Goal: Navigation & Orientation: Find specific page/section

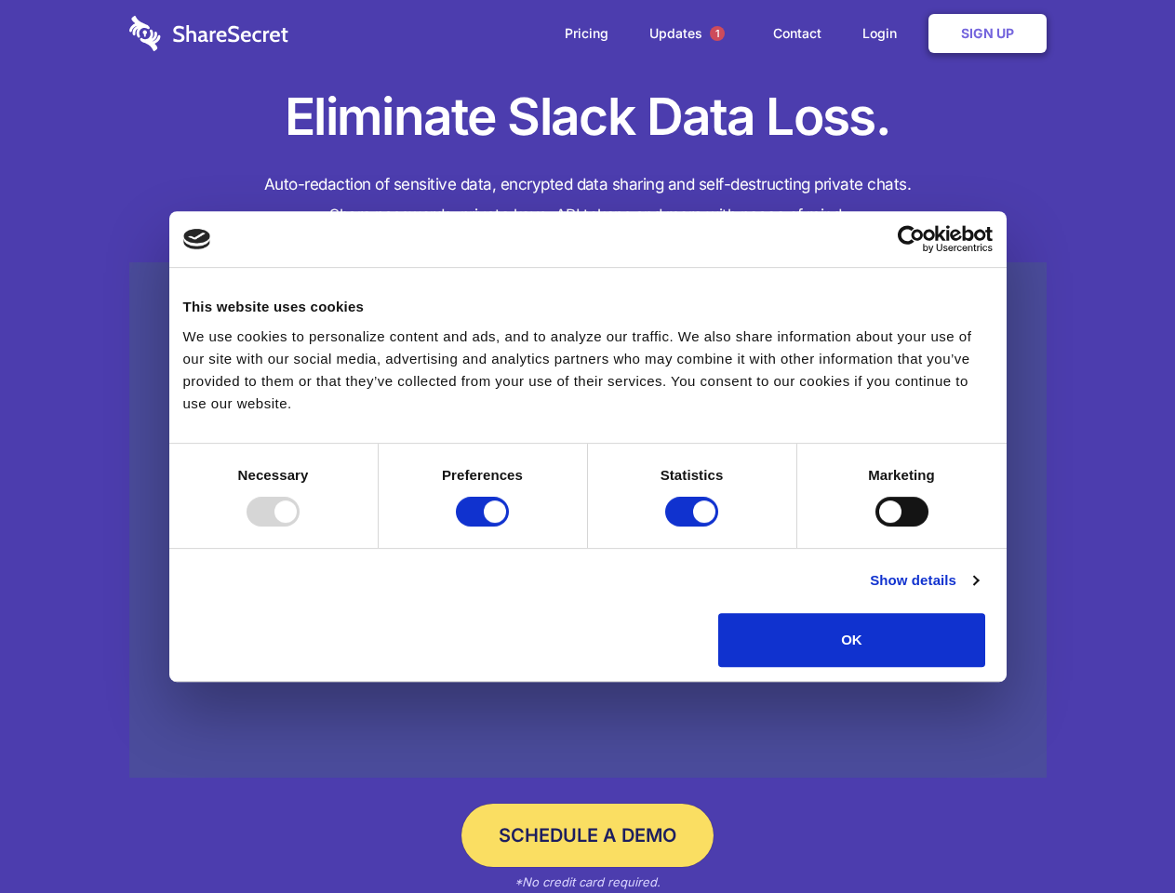
click at [300, 527] on div at bounding box center [273, 512] width 53 height 30
click at [509, 527] on input "Preferences" at bounding box center [482, 512] width 53 height 30
checkbox input "false"
click at [694, 527] on input "Statistics" at bounding box center [691, 512] width 53 height 30
checkbox input "false"
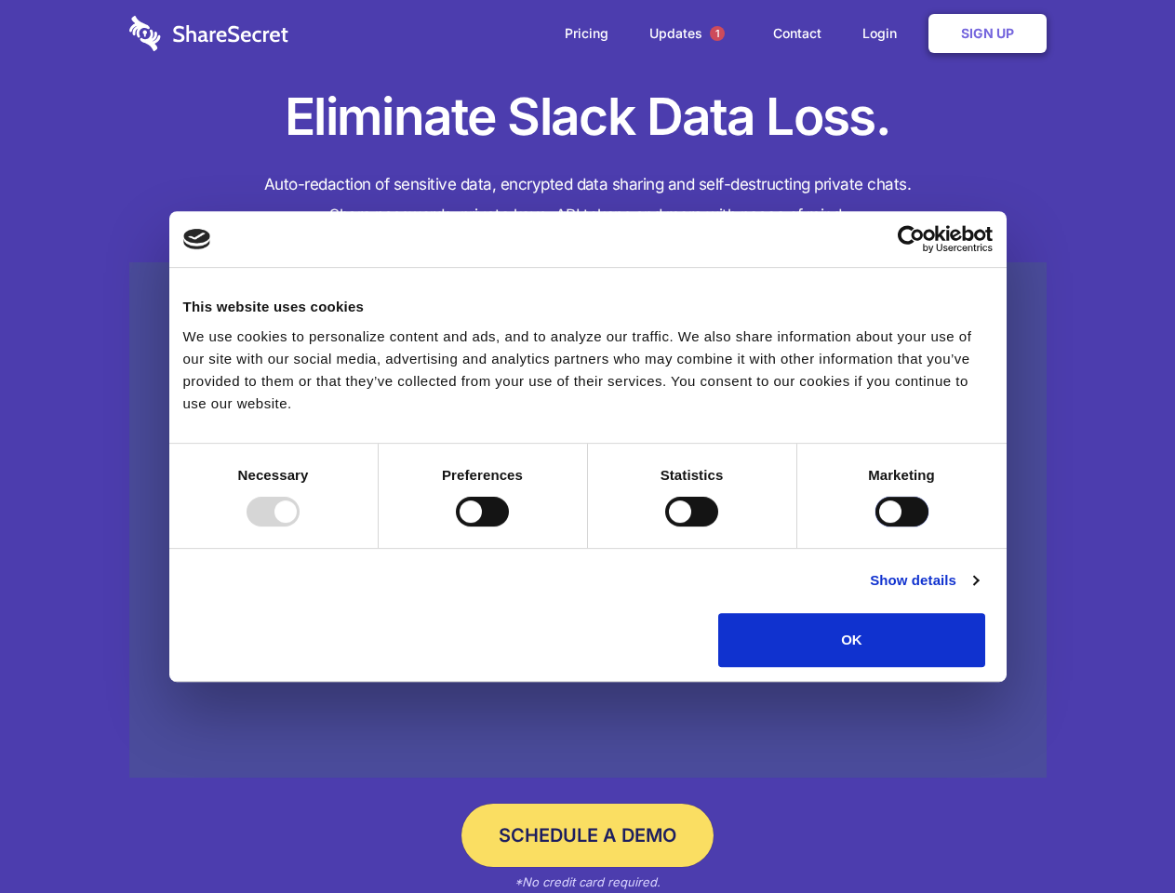
click at [876, 527] on input "Marketing" at bounding box center [902, 512] width 53 height 30
checkbox input "true"
click at [978, 592] on link "Show details" at bounding box center [924, 580] width 108 height 22
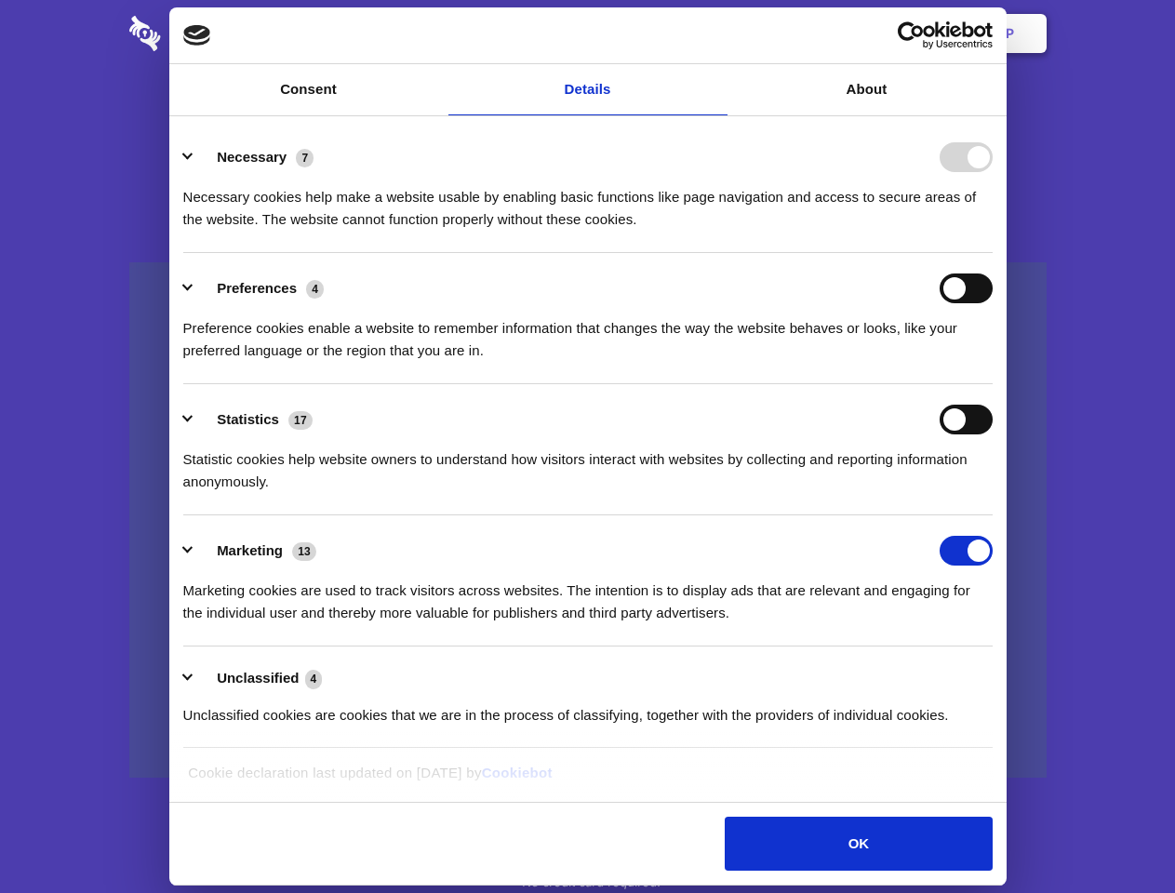
click at [993, 362] on div "Preference cookies enable a website to remember information that changes the wa…" at bounding box center [588, 332] width 810 height 59
click at [716, 33] on span "1" at bounding box center [717, 33] width 15 height 15
